Goal: Check status: Check status

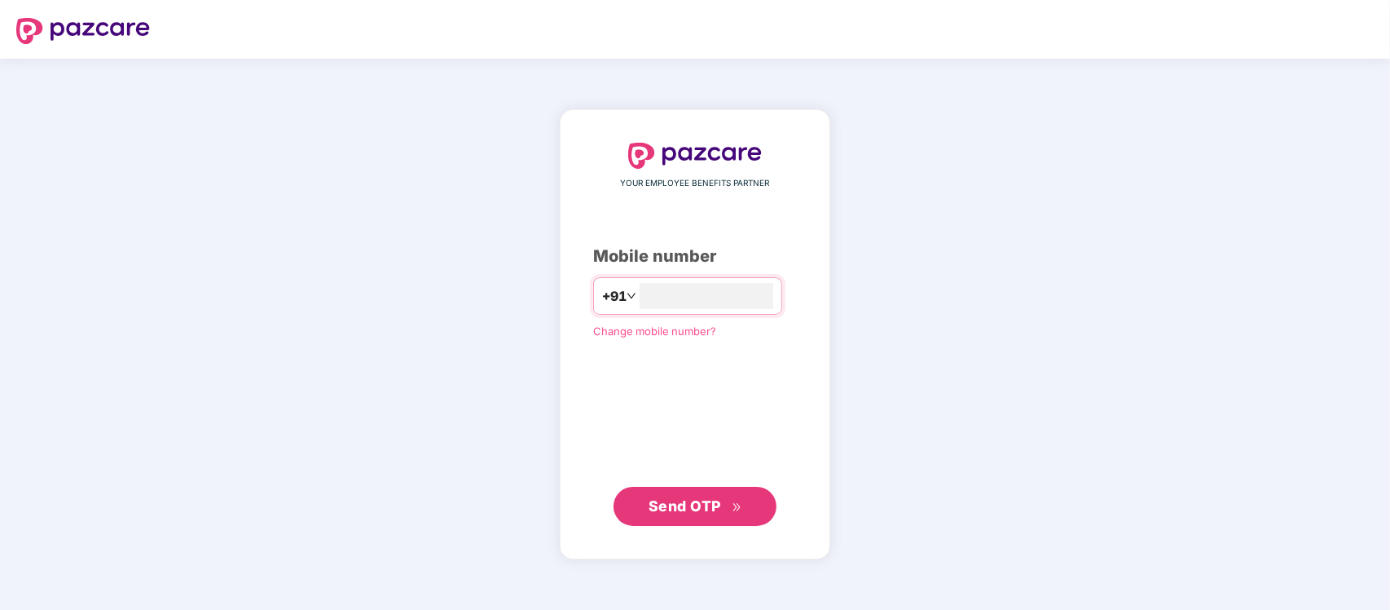
type input "**********"
click at [706, 503] on span "Send OTP" at bounding box center [685, 505] width 73 height 17
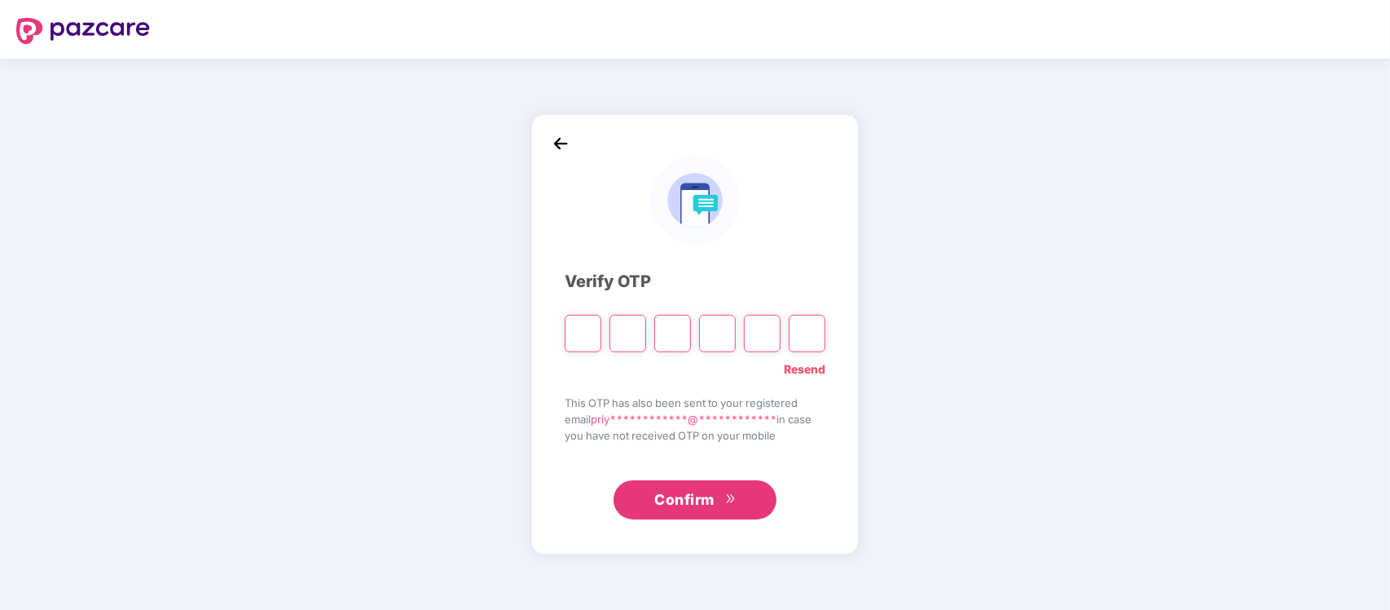
type input "*"
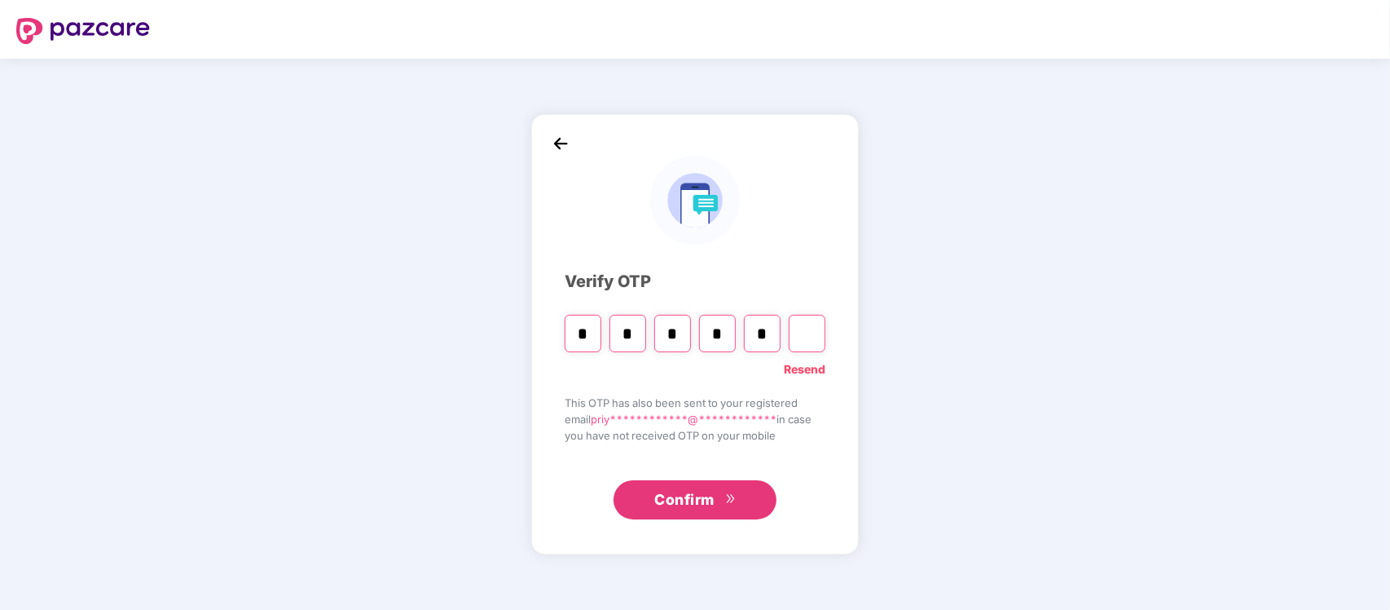
type input "*"
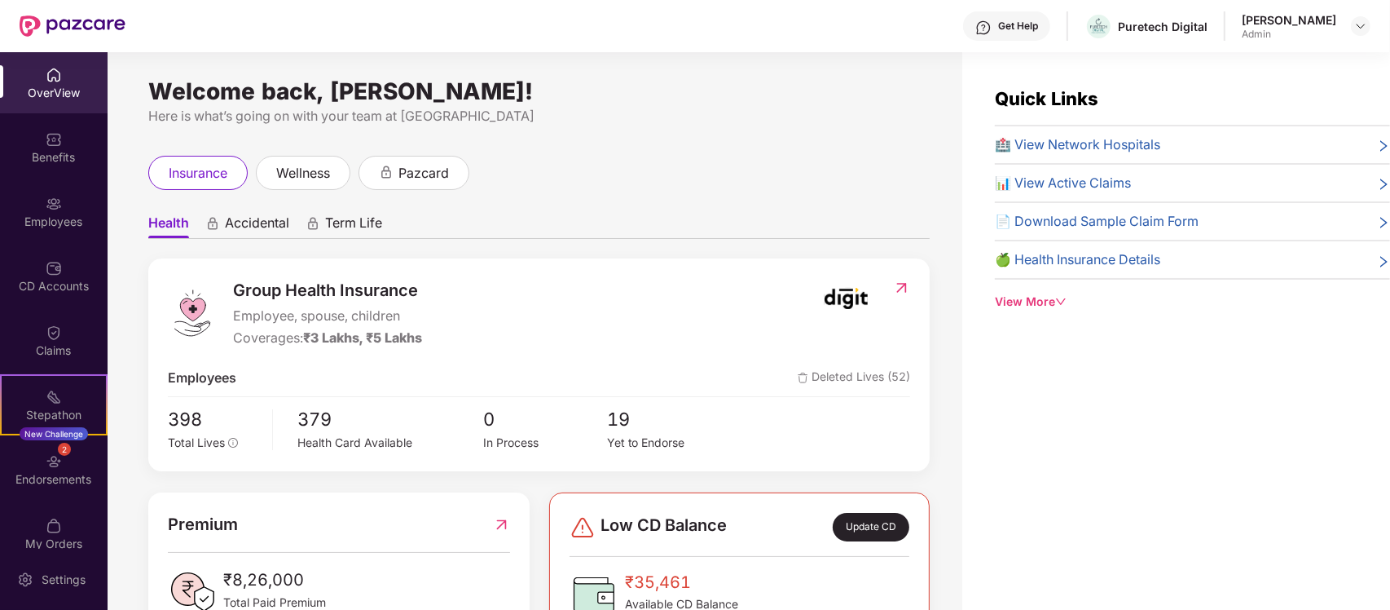
click at [1057, 302] on icon "down" at bounding box center [1060, 301] width 11 height 11
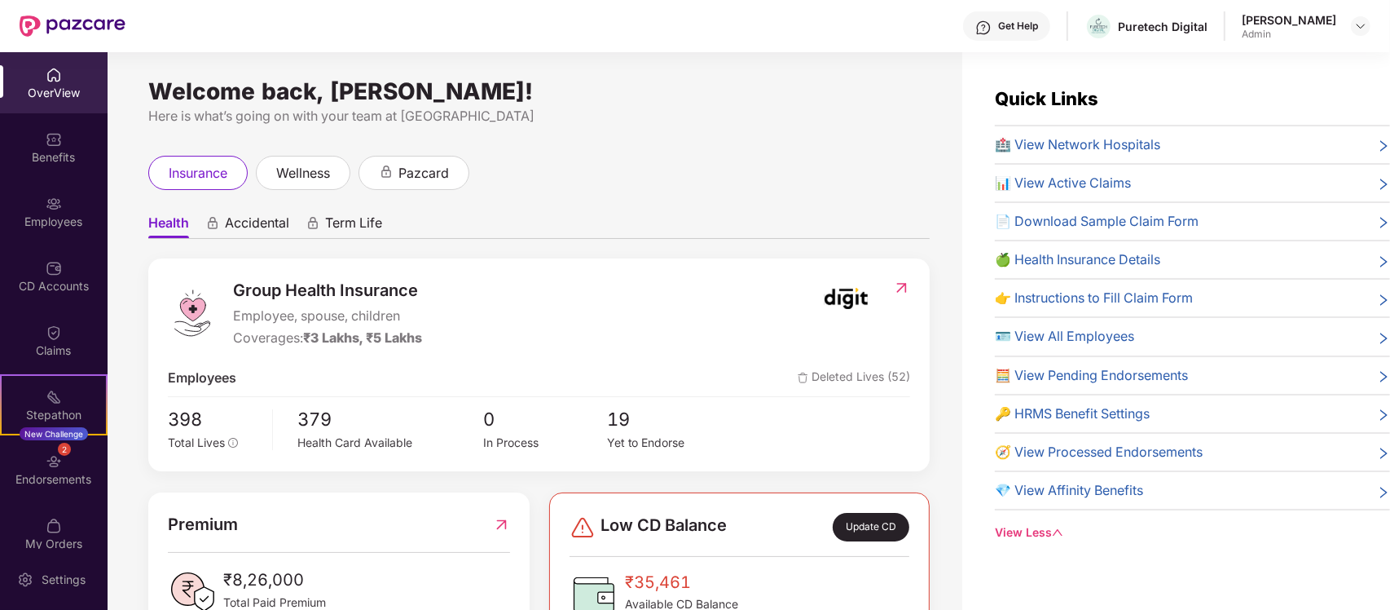
click at [59, 90] on div "OverView" at bounding box center [54, 93] width 108 height 16
click at [62, 125] on div "Benefits" at bounding box center [54, 147] width 108 height 61
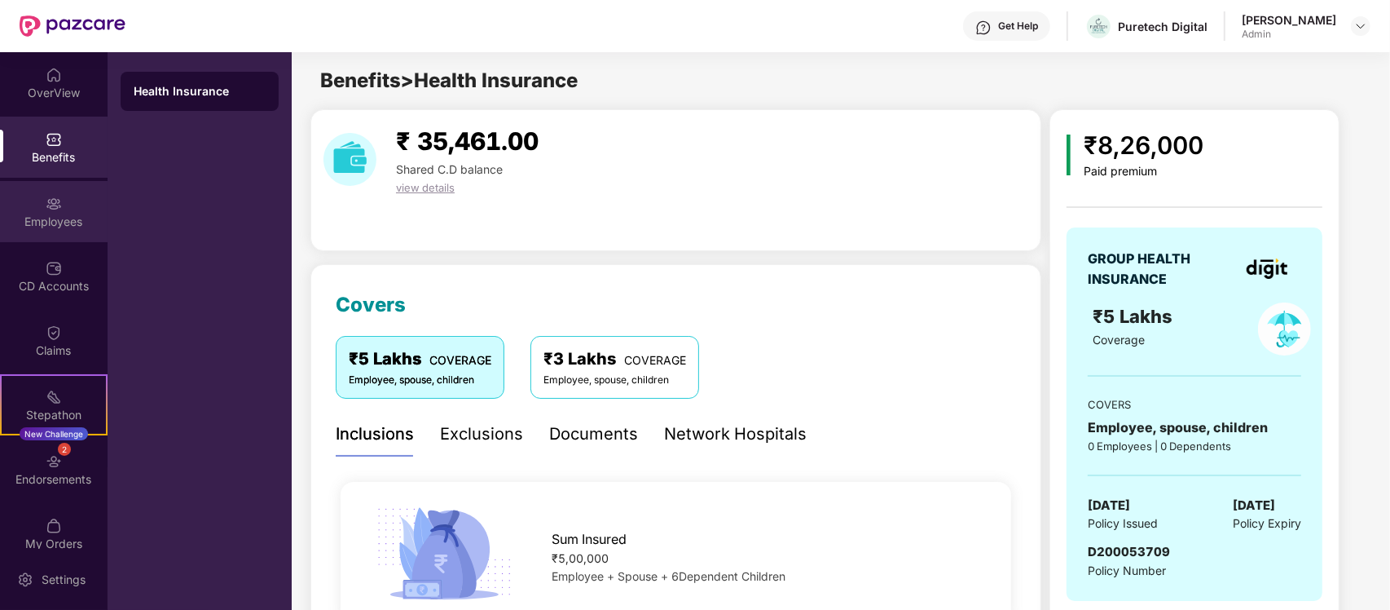
click at [24, 193] on div "Employees" at bounding box center [54, 211] width 108 height 61
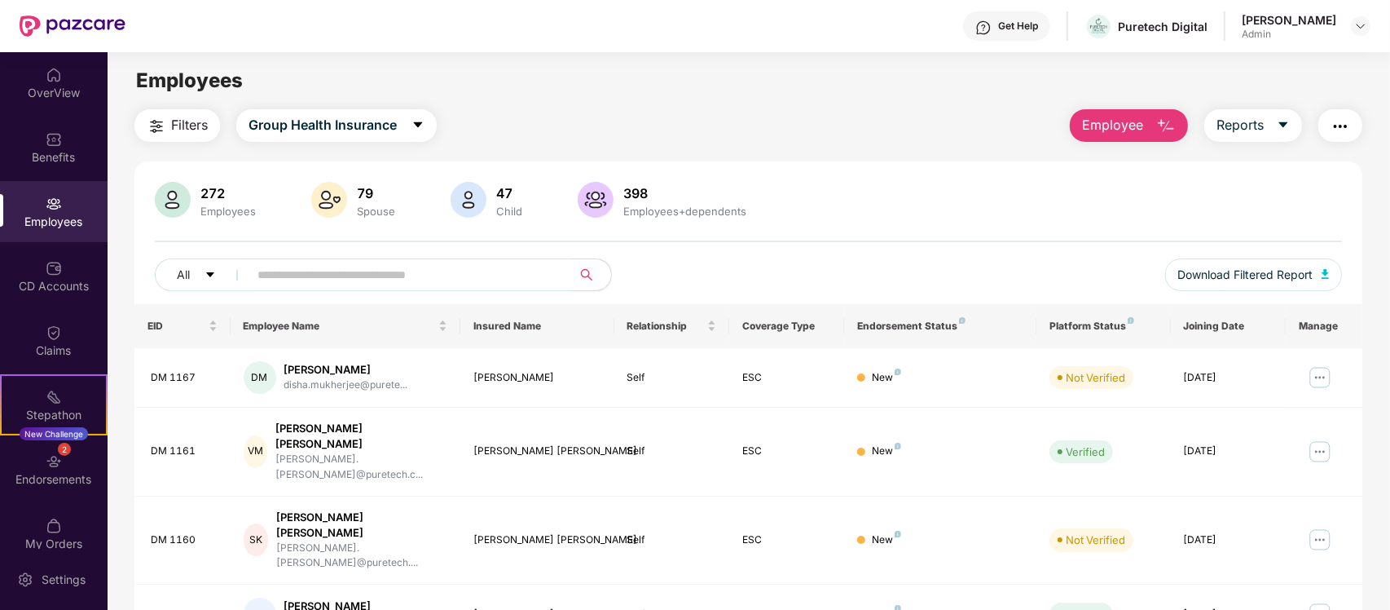
click at [1304, 114] on div "Employee Reports" at bounding box center [1208, 125] width 309 height 33
click at [1284, 114] on button "Reports" at bounding box center [1254, 125] width 98 height 33
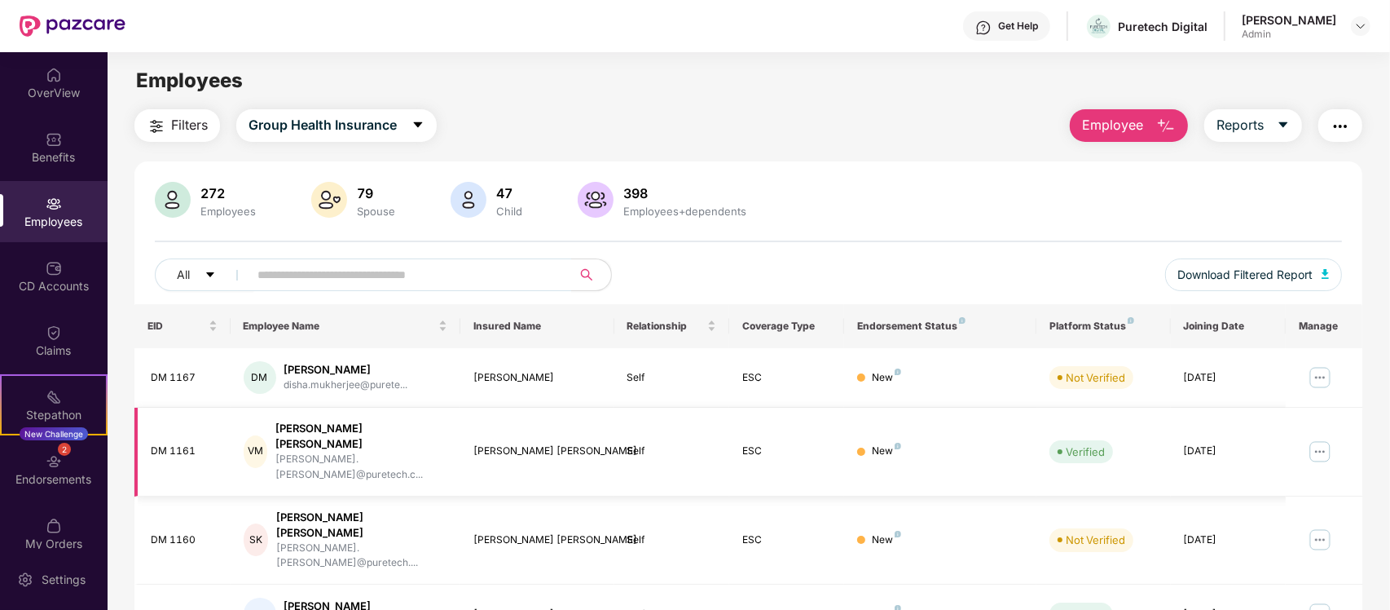
click at [1324, 444] on img at bounding box center [1320, 451] width 26 height 26
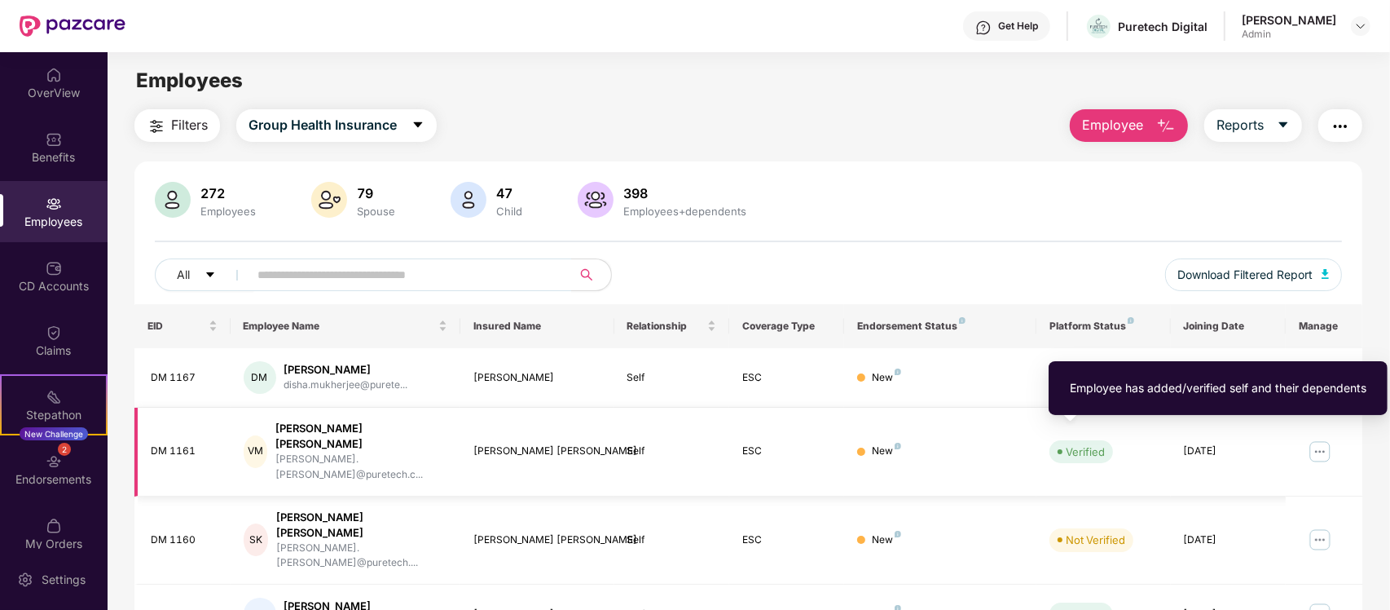
click at [1066, 443] on div "Verified" at bounding box center [1085, 451] width 39 height 16
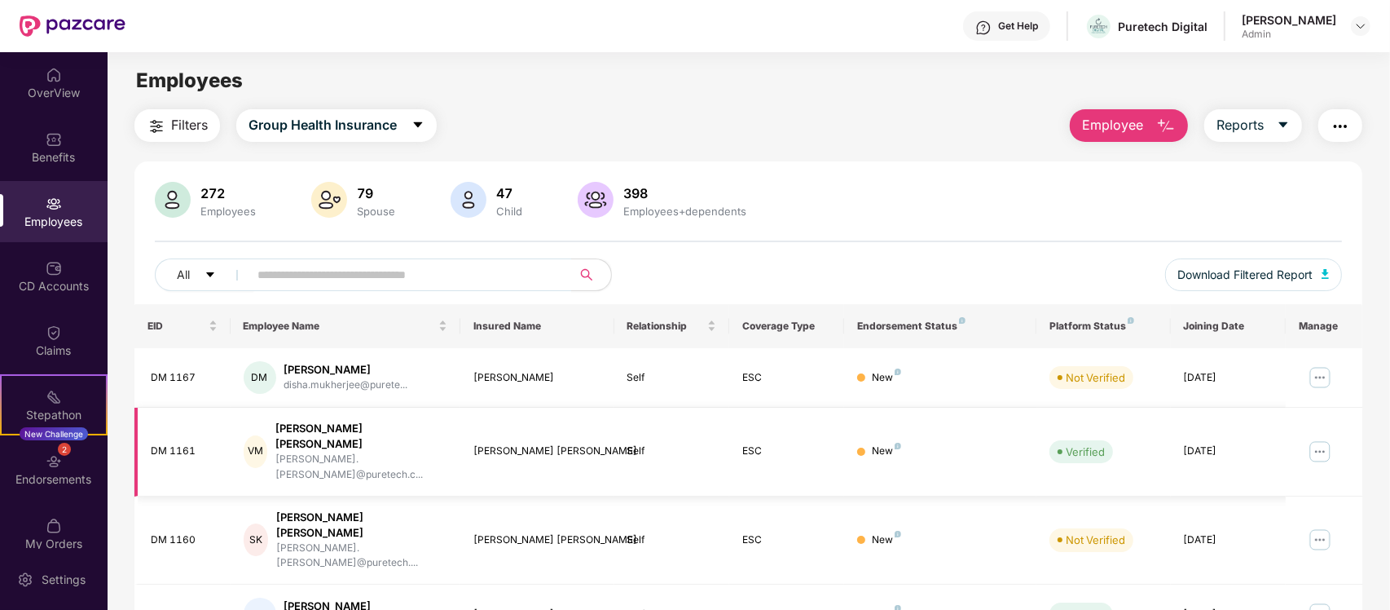
click at [348, 426] on div "[PERSON_NAME] [PERSON_NAME]" at bounding box center [361, 436] width 172 height 31
